Goal: Find specific page/section: Find specific page/section

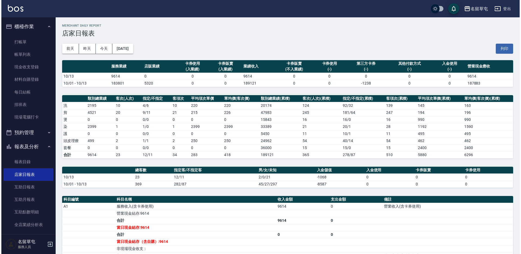
scroll to position [95, 0]
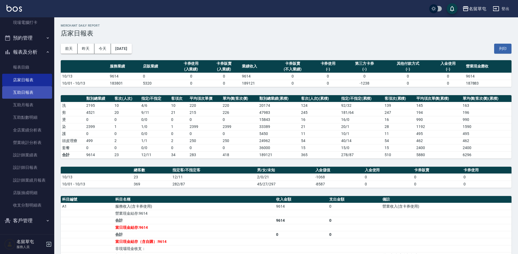
click at [42, 95] on link "互助日報表" at bounding box center [27, 92] width 50 height 12
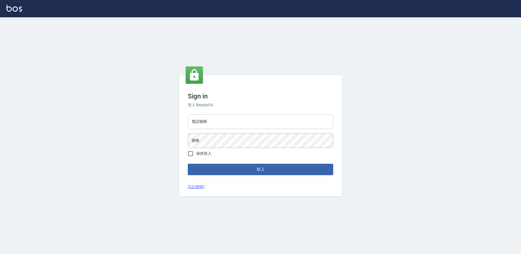
click at [254, 122] on input "電話號碼" at bounding box center [260, 121] width 145 height 15
type input "2306457"
click at [188, 164] on button "登入" at bounding box center [260, 169] width 145 height 11
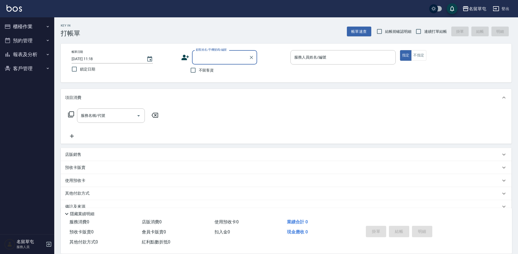
click at [23, 53] on button "報表及分析" at bounding box center [27, 54] width 50 height 14
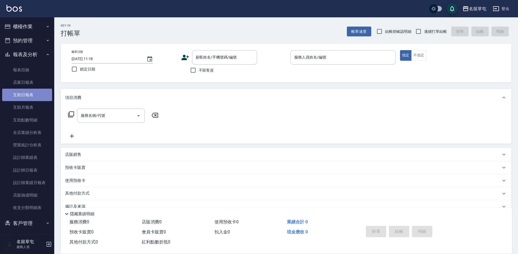
click at [38, 92] on link "互助日報表" at bounding box center [27, 95] width 50 height 12
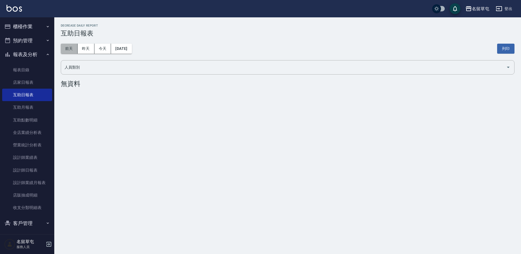
click at [77, 48] on button "前天" at bounding box center [69, 49] width 17 height 10
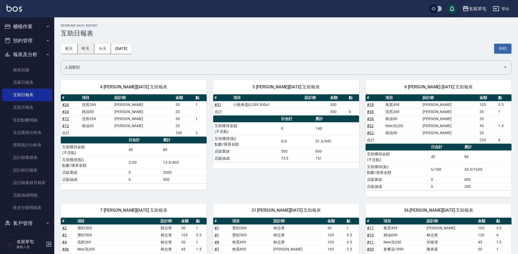
click at [87, 48] on button "昨天" at bounding box center [86, 49] width 17 height 10
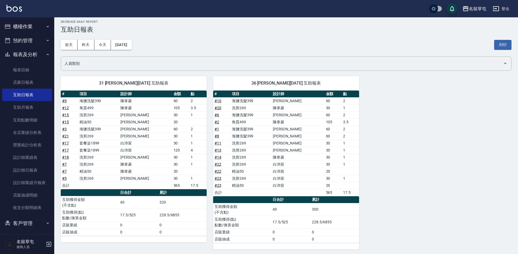
scroll to position [6, 0]
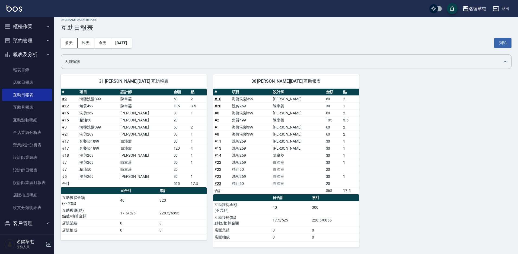
click at [30, 25] on button "櫃檯作業" at bounding box center [27, 27] width 50 height 14
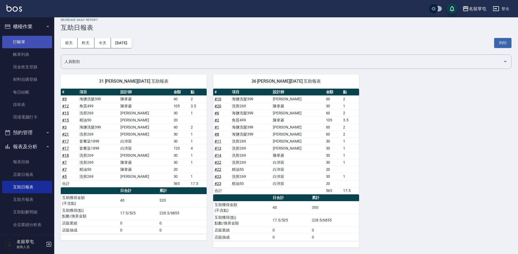
click at [28, 37] on link "打帳單" at bounding box center [27, 42] width 50 height 12
